Goal: Task Accomplishment & Management: Use online tool/utility

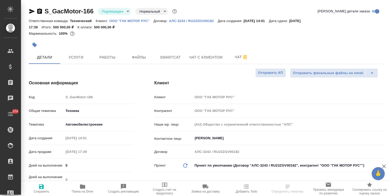
select select "RU"
type textarea "x"
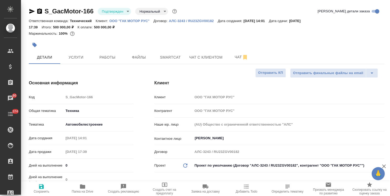
type textarea "x"
click at [167, 57] on span "Smartcat" at bounding box center [170, 57] width 25 height 7
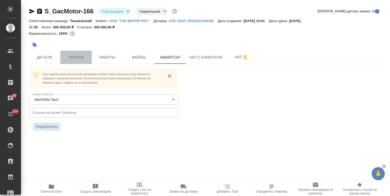
click at [76, 58] on span "Услуги" at bounding box center [75, 57] width 25 height 7
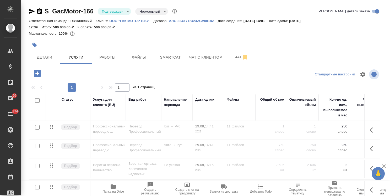
click at [37, 127] on input "checkbox" at bounding box center [37, 127] width 4 height 4
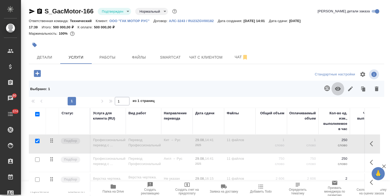
click at [339, 90] on icon "button" at bounding box center [338, 89] width 6 height 4
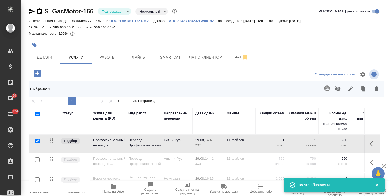
click at [36, 141] on input "checkbox" at bounding box center [37, 141] width 4 height 4
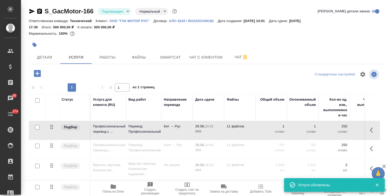
click at [38, 127] on input "checkbox" at bounding box center [37, 127] width 4 height 4
checkbox input "true"
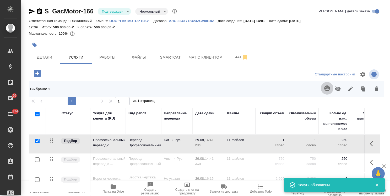
click at [327, 91] on icon "button" at bounding box center [328, 88] width 6 height 6
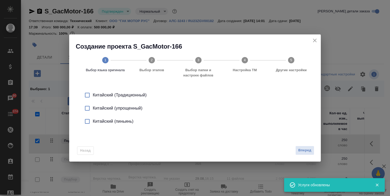
click at [128, 107] on div "Китайский (упрощенный)" at bounding box center [201, 108] width 216 height 6
click at [302, 150] on span "Вперед" at bounding box center [305, 150] width 13 height 6
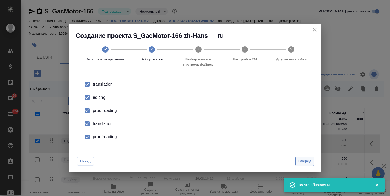
click at [301, 160] on span "Вперед" at bounding box center [305, 161] width 13 height 6
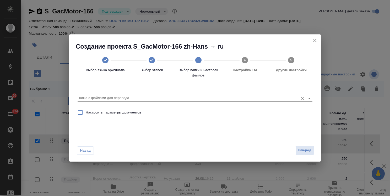
click at [128, 95] on input "Папка с файлами для перевода" at bounding box center [187, 98] width 218 height 6
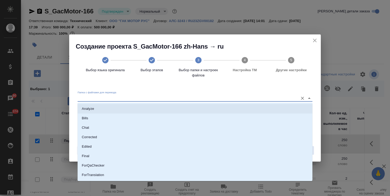
click at [111, 110] on li "Analyze" at bounding box center [195, 108] width 235 height 9
type input "Analyze"
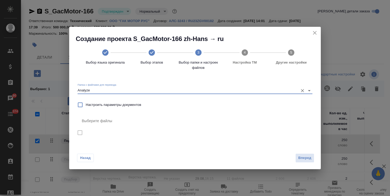
click at [311, 31] on button "close" at bounding box center [315, 33] width 8 height 8
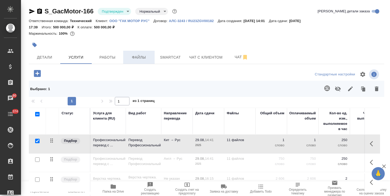
click at [134, 53] on button "Файлы" at bounding box center [138, 57] width 31 height 13
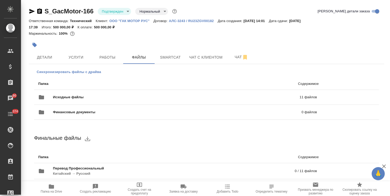
click at [62, 69] on button "Синхронизировать файлы с драйва" at bounding box center [69, 72] width 70 height 8
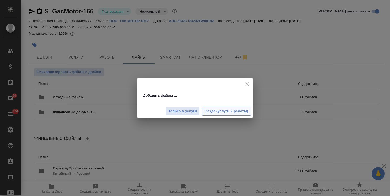
click at [222, 110] on span "Везде (услуги и работы)" at bounding box center [227, 111] width 44 height 6
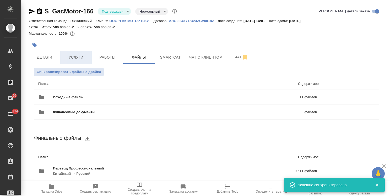
click at [75, 55] on span "Услуги" at bounding box center [75, 57] width 25 height 7
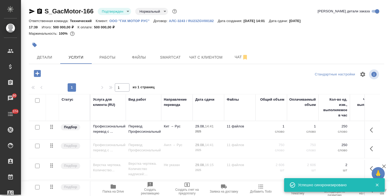
click at [38, 127] on input "checkbox" at bounding box center [37, 127] width 4 height 4
checkbox input "true"
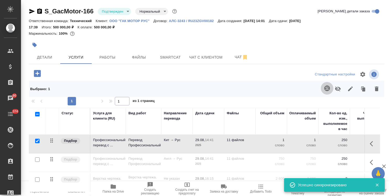
click at [330, 87] on icon "button" at bounding box center [328, 88] width 6 height 6
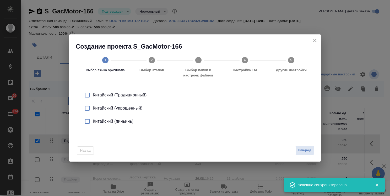
click at [132, 108] on div "Китайский (упрощенный)" at bounding box center [201, 108] width 216 height 6
click at [311, 151] on span "Вперед" at bounding box center [305, 150] width 13 height 6
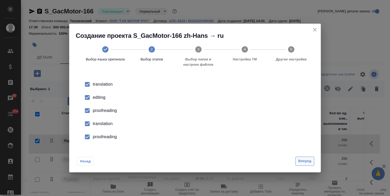
click at [302, 163] on span "Вперед" at bounding box center [305, 161] width 13 height 6
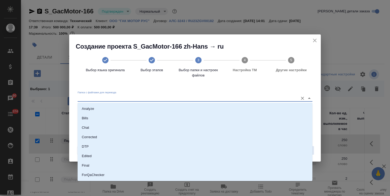
click at [140, 98] on input "Папка с файлами для перевода" at bounding box center [187, 98] width 218 height 6
click at [129, 108] on li "Analyze" at bounding box center [195, 108] width 235 height 9
type input "Analyze"
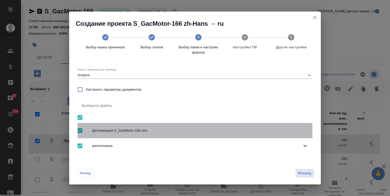
click at [105, 130] on span "Детализация S_GacMotor-166.xlsx" at bounding box center [200, 130] width 216 height 5
checkbox input "false"
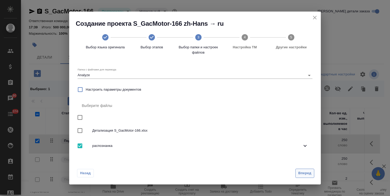
click at [304, 173] on span "Вперед" at bounding box center [305, 173] width 13 height 6
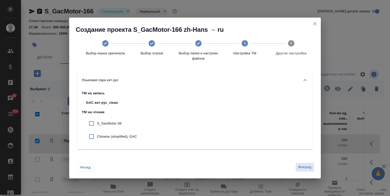
click at [123, 123] on p "S_GacMotor-38" at bounding box center [117, 123] width 40 height 5
checkbox input "true"
click at [130, 136] on p "Chinese (simplified), GAC" at bounding box center [117, 136] width 40 height 5
checkbox input "true"
click at [305, 166] on span "Вперед" at bounding box center [305, 167] width 13 height 6
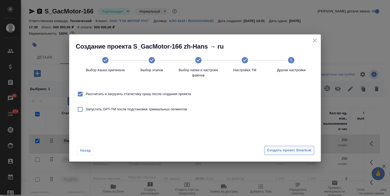
click at [289, 148] on span "Создать проект Smartcat" at bounding box center [289, 150] width 44 height 6
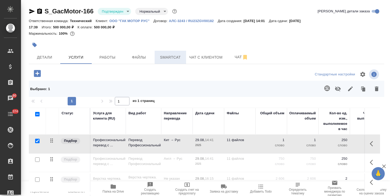
click at [162, 61] on button "Smartcat" at bounding box center [170, 57] width 31 height 13
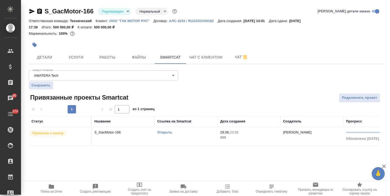
click at [164, 132] on link "Открыть" at bounding box center [164, 132] width 15 height 4
